Goal: Task Accomplishment & Management: Manage account settings

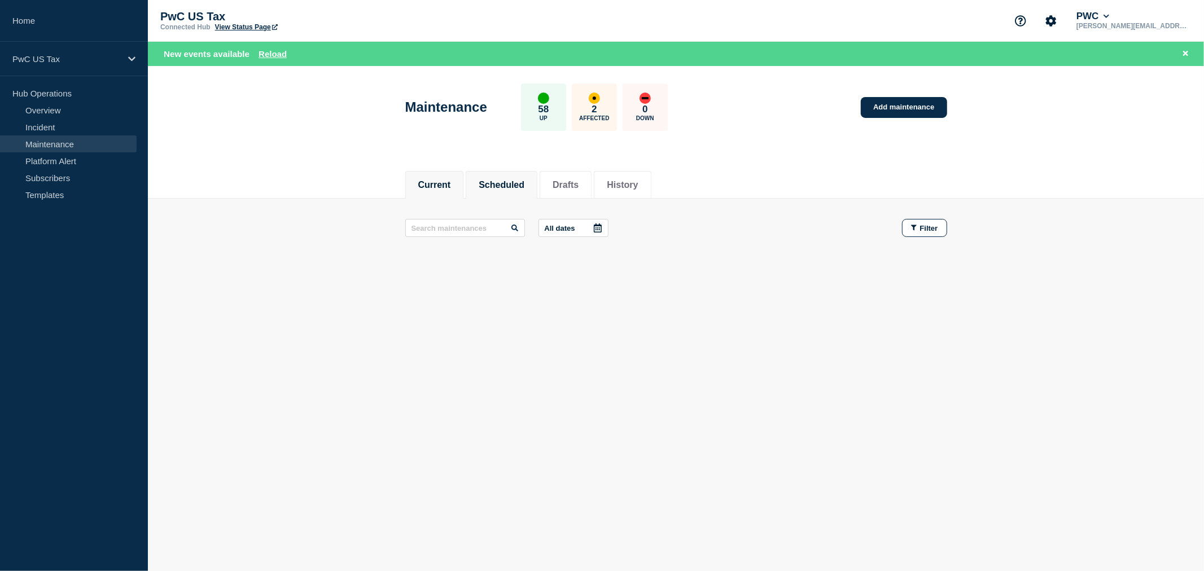
click at [505, 189] on button "Scheduled" at bounding box center [502, 185] width 46 height 10
click at [427, 196] on li "Current" at bounding box center [434, 185] width 59 height 28
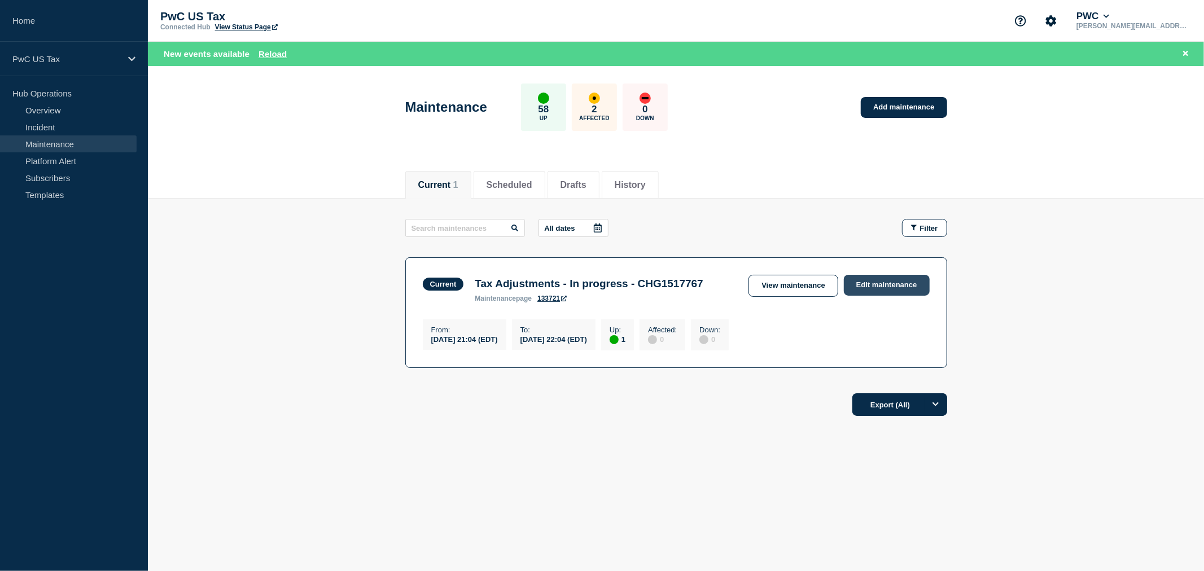
click at [863, 284] on link "Edit maintenance" at bounding box center [887, 285] width 86 height 21
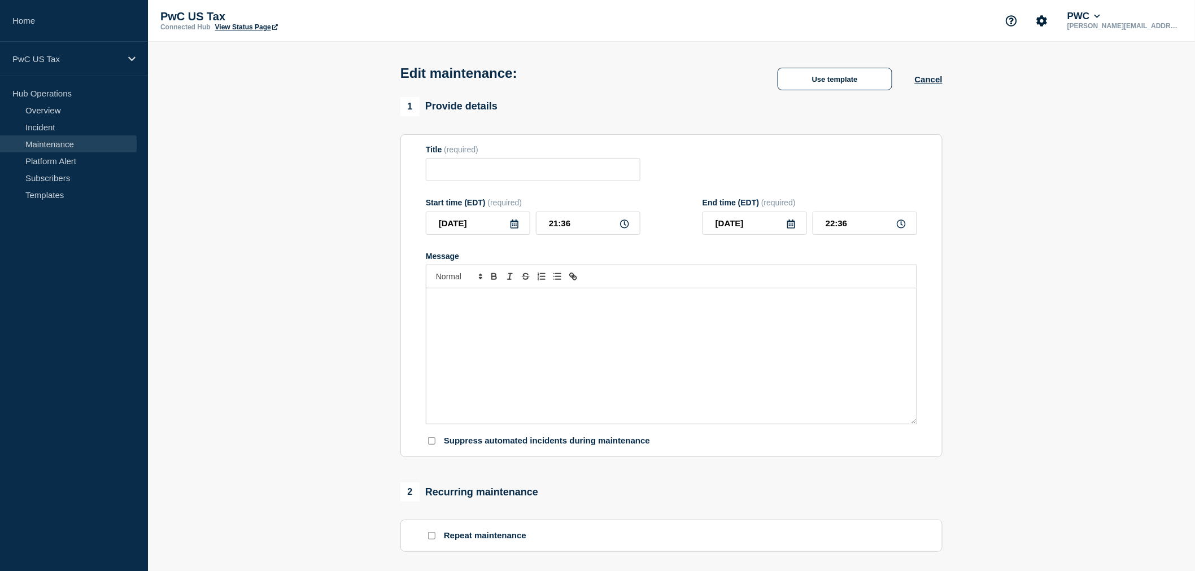
type input "Tax Adjustments - In progress - CHG1517767"
type input "21:04"
type input "22:04"
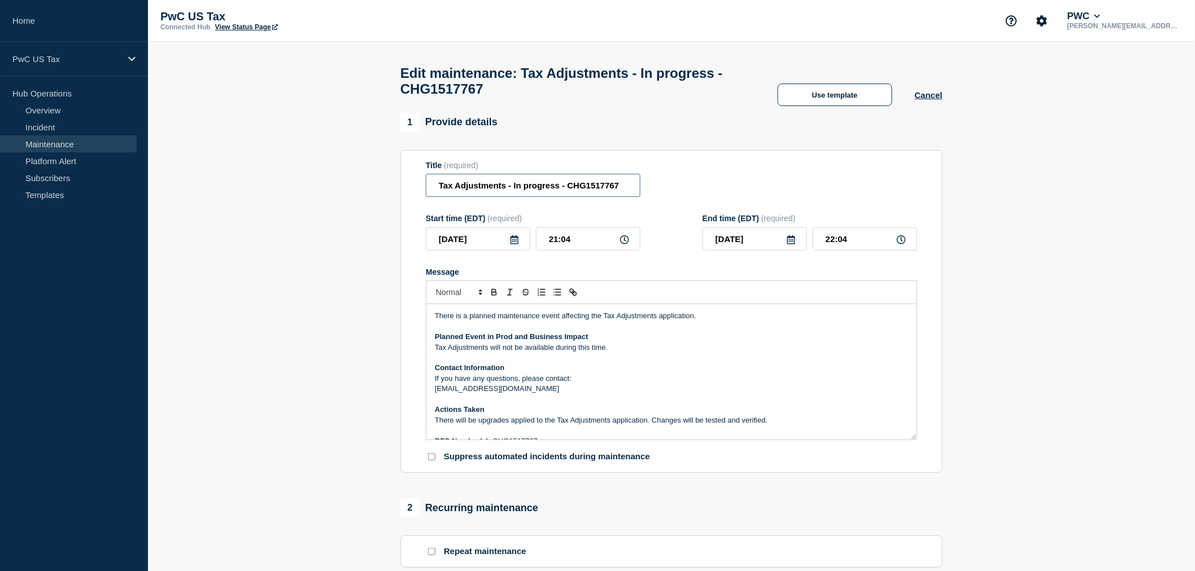
drag, startPoint x: 514, startPoint y: 191, endPoint x: 561, endPoint y: 195, distance: 47.0
click at [561, 195] on input "Tax Adjustments - In progress - CHG1517767" at bounding box center [533, 185] width 215 height 23
type input "Tax Adjustments - Completed - CHG1517767"
click at [574, 246] on input "21:04" at bounding box center [588, 239] width 104 height 23
type input "21:40"
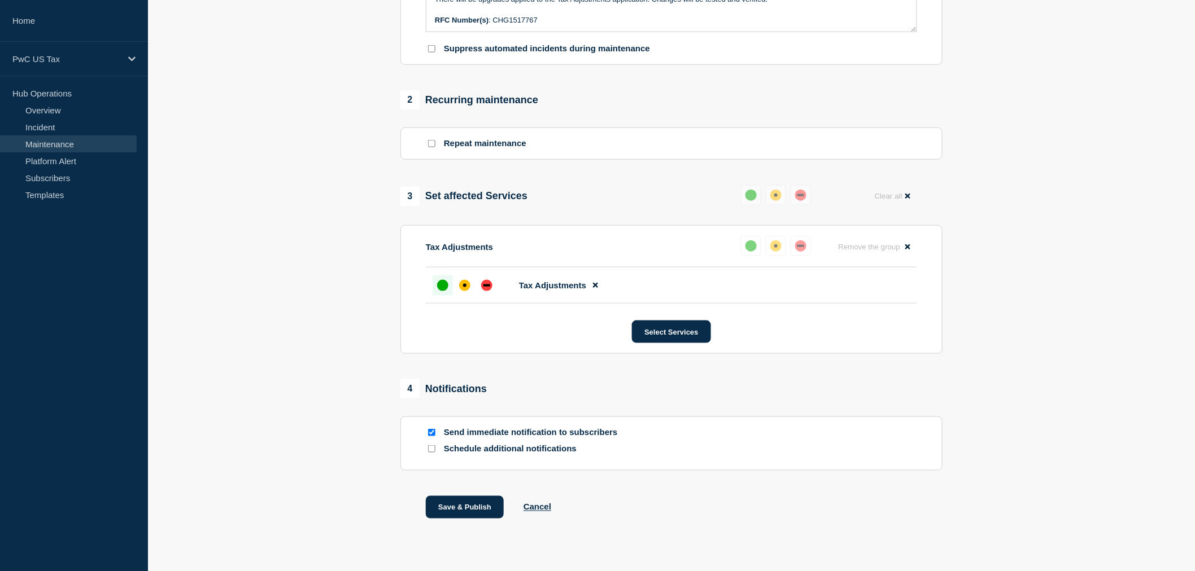
scroll to position [437, 0]
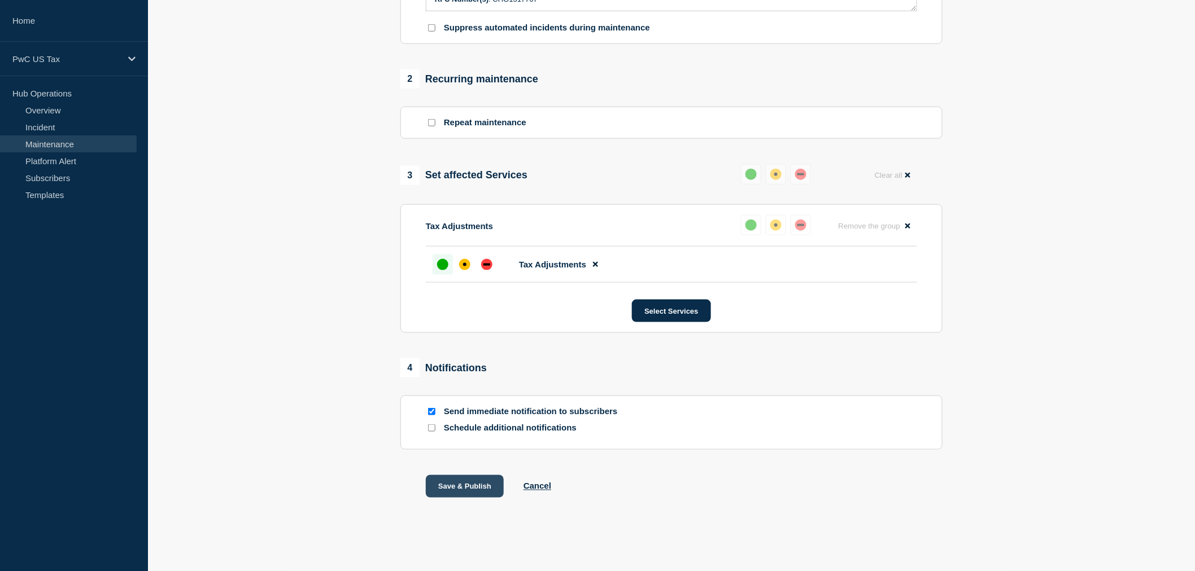
click at [484, 486] on button "Save & Publish" at bounding box center [465, 486] width 78 height 23
